Goal: Task Accomplishment & Management: Complete application form

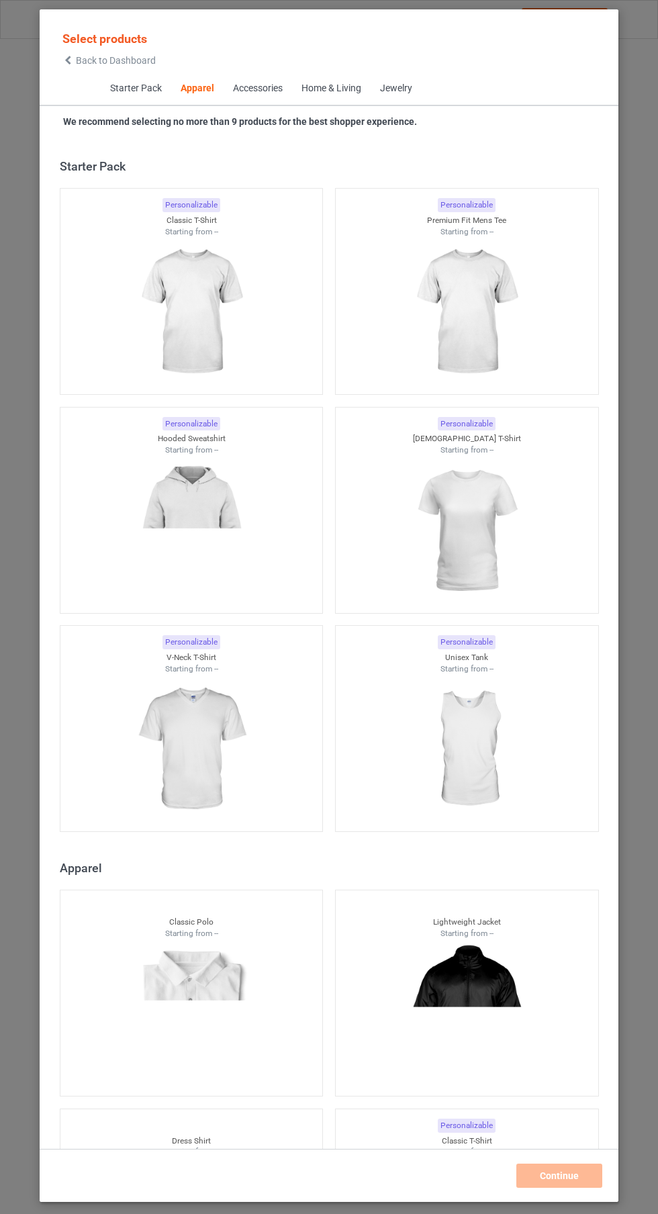
scroll to position [719, 0]
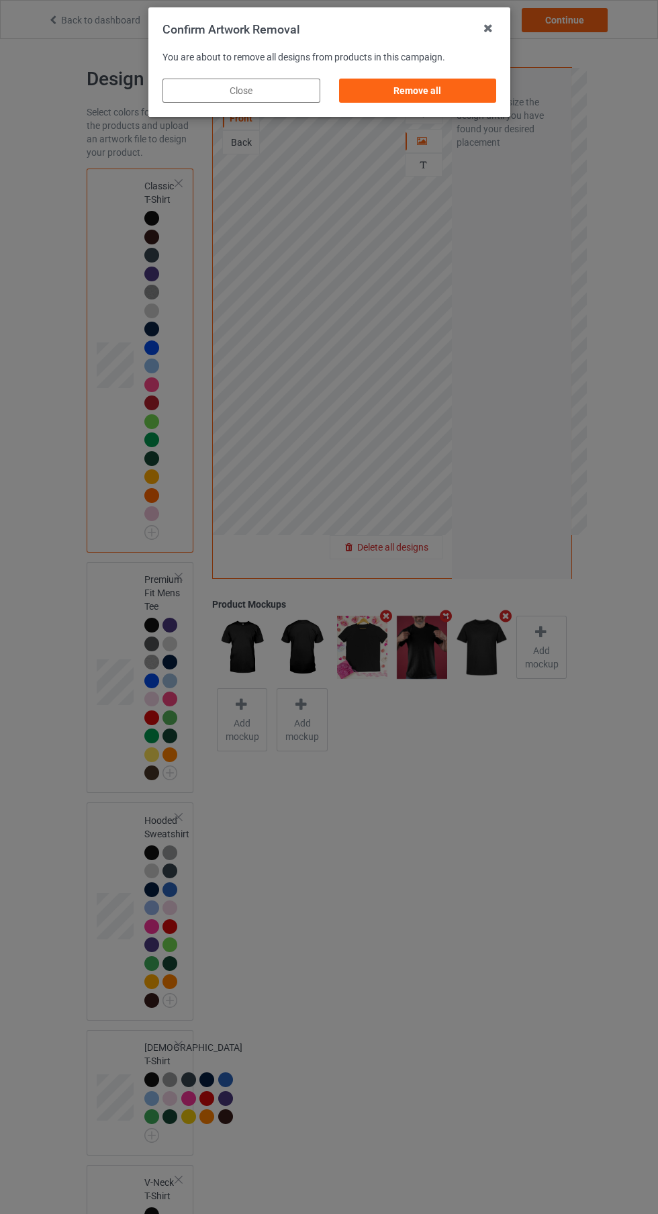
click at [439, 93] on div "Remove all" at bounding box center [418, 91] width 158 height 24
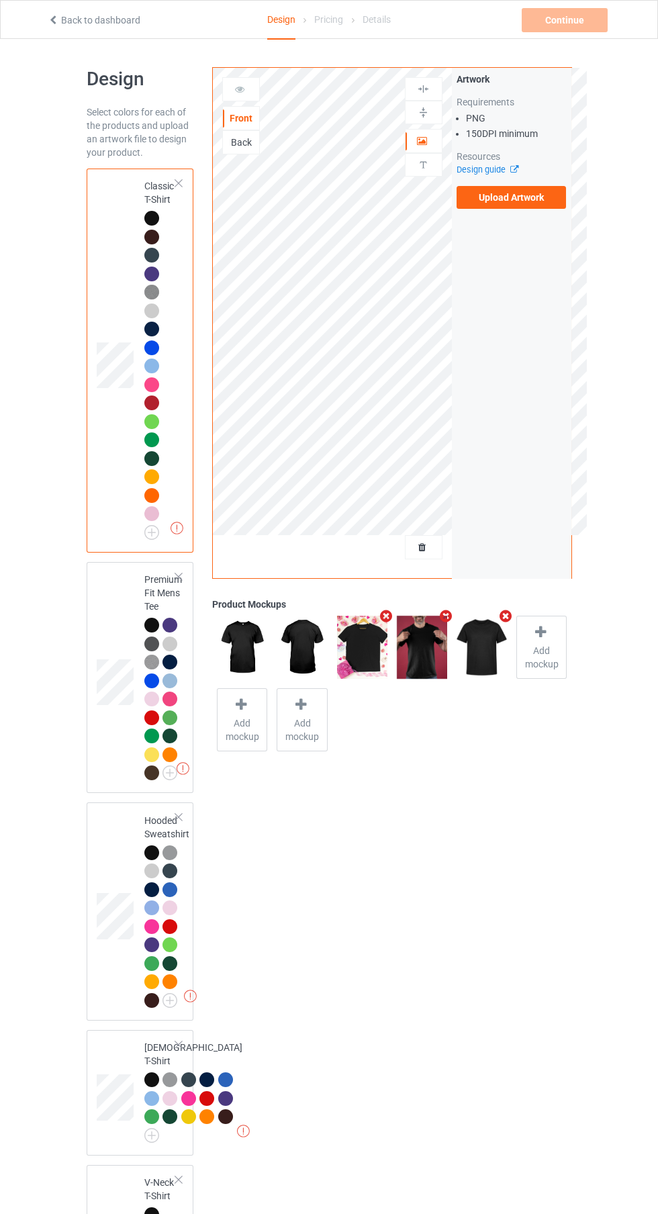
click at [519, 197] on label "Upload Artwork" at bounding box center [512, 197] width 110 height 23
click at [0, 0] on input "Upload Artwork" at bounding box center [0, 0] width 0 height 0
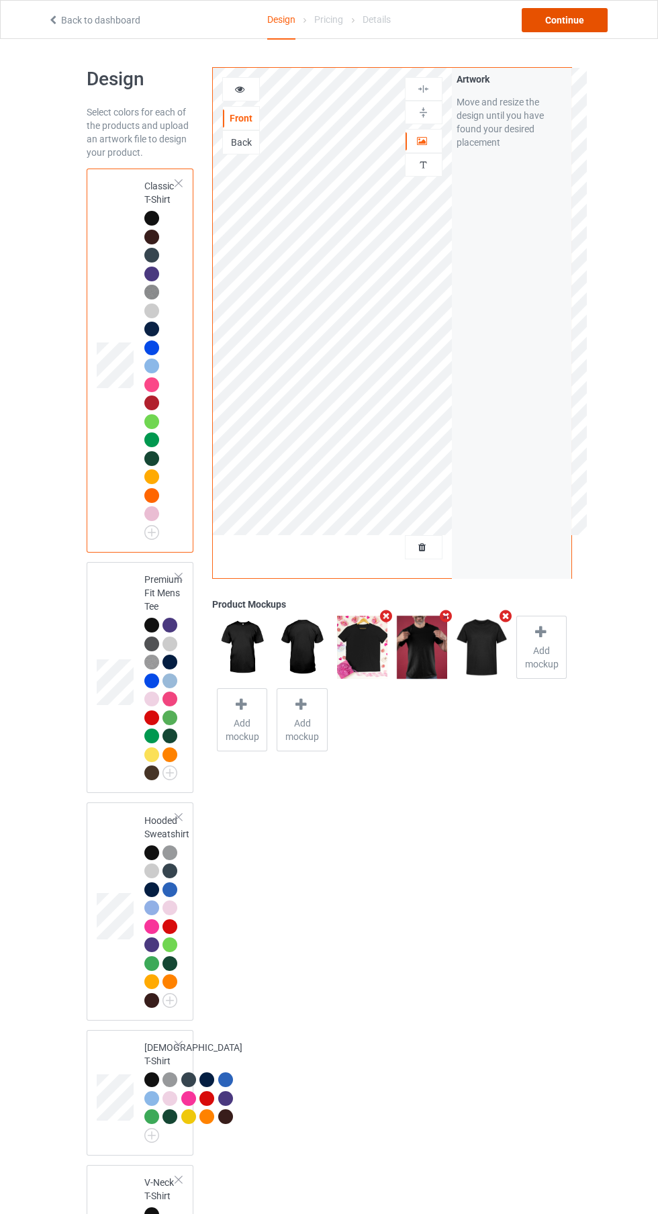
click at [564, 19] on div "Continue" at bounding box center [565, 20] width 86 height 24
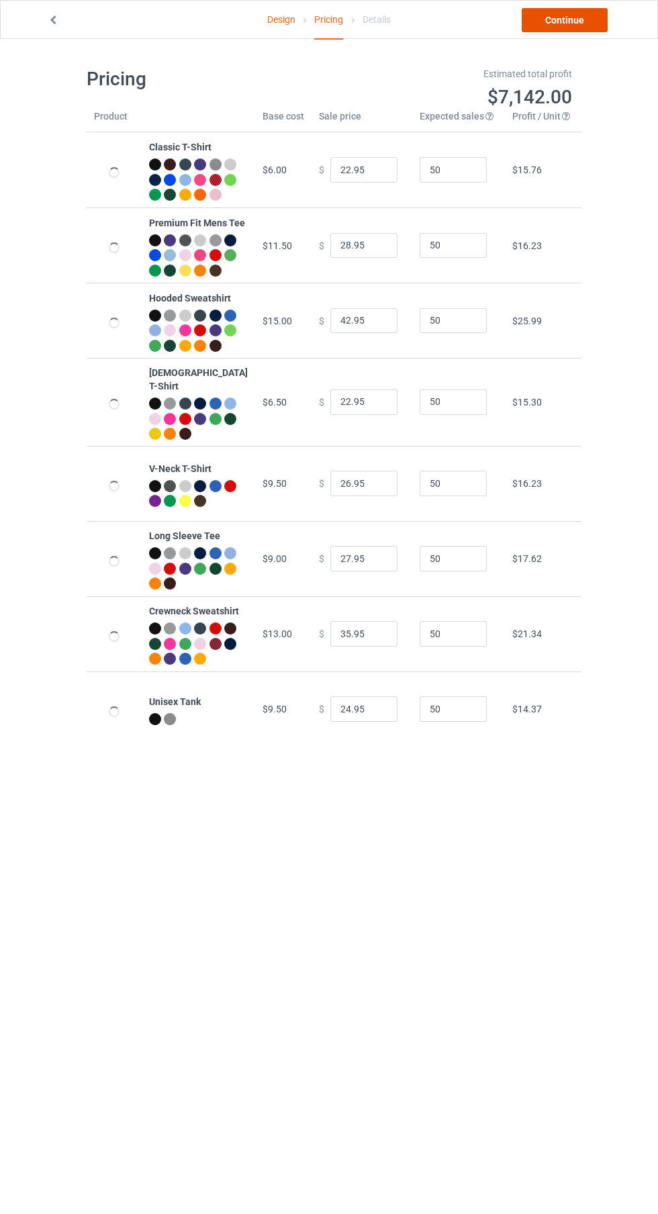
click at [576, 16] on link "Continue" at bounding box center [565, 20] width 86 height 24
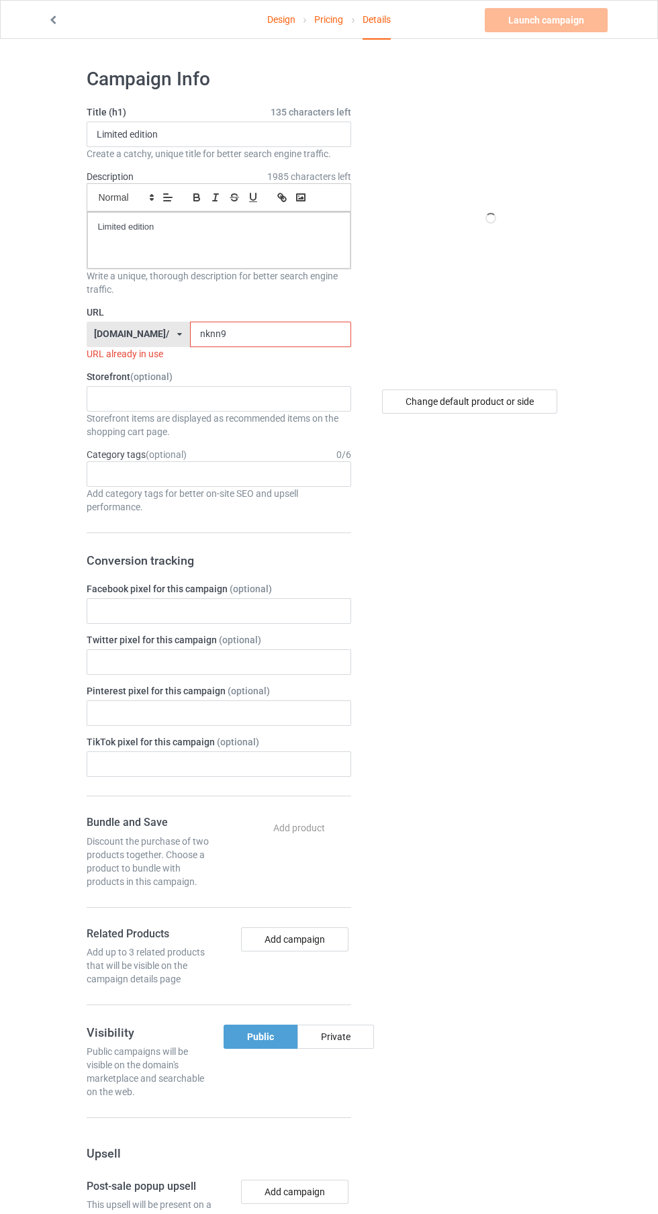
click at [304, 332] on input "nknn9" at bounding box center [270, 335] width 161 height 26
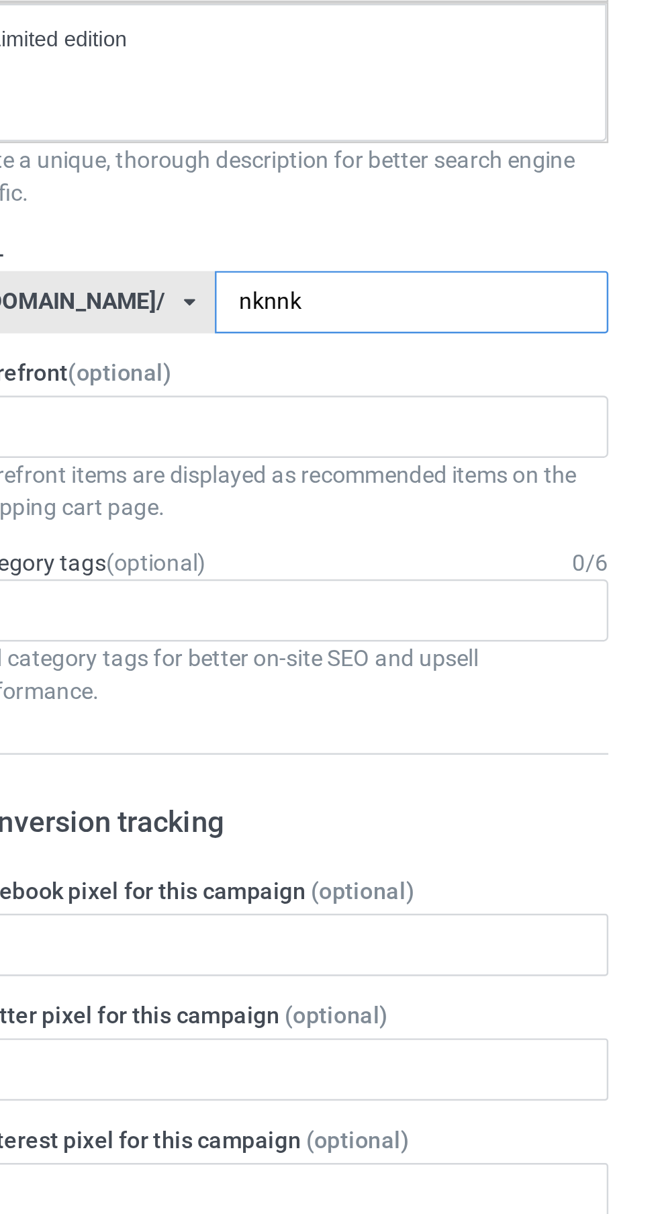
type input "nknnkn"
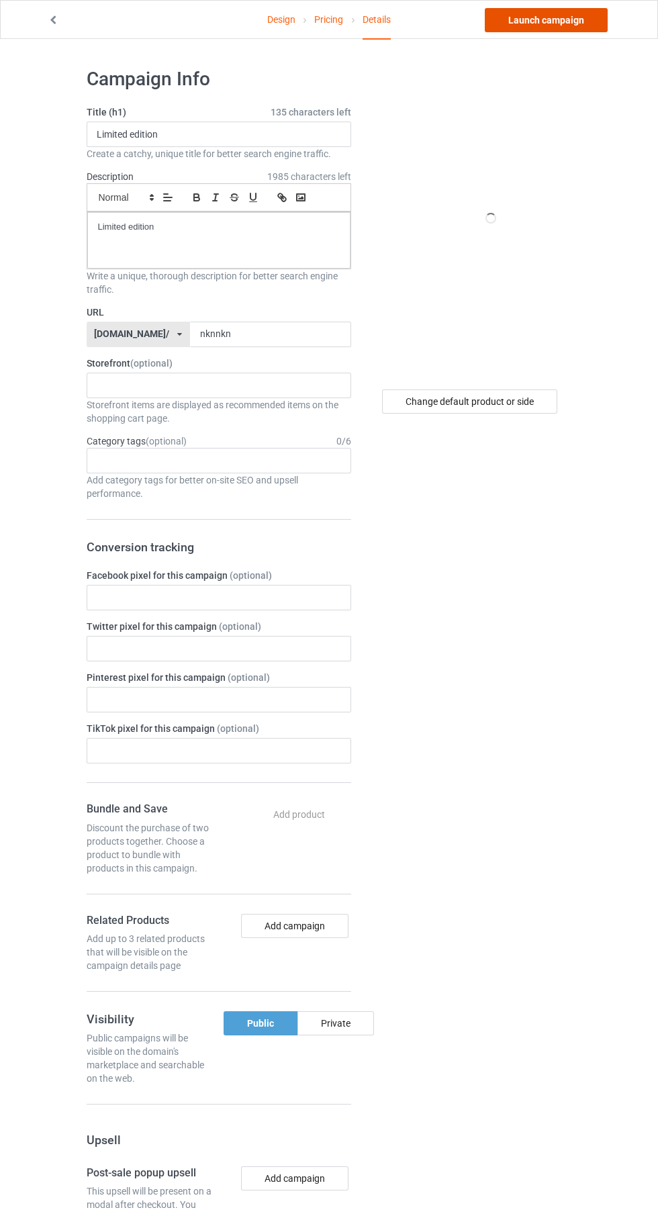
click at [569, 24] on link "Launch campaign" at bounding box center [546, 20] width 123 height 24
